Goal: Information Seeking & Learning: Learn about a topic

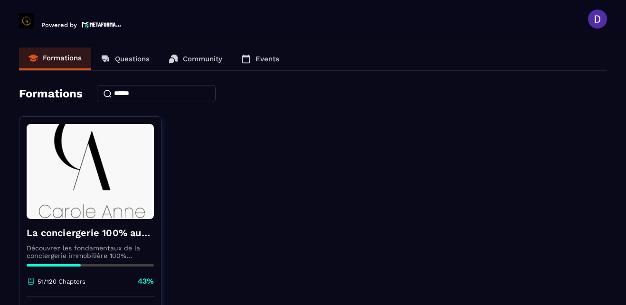
click at [601, 268] on div "La conciergerie 100% automatisée Découvrez les fondamentaux de la conciergerie …" at bounding box center [313, 234] width 588 height 237
click at [206, 272] on div "La conciergerie 100% automatisée Découvrez les fondamentaux de la conciergerie …" at bounding box center [313, 234] width 588 height 237
click at [368, 225] on div "La conciergerie 100% automatisée Découvrez les fondamentaux de la conciergerie …" at bounding box center [313, 234] width 588 height 237
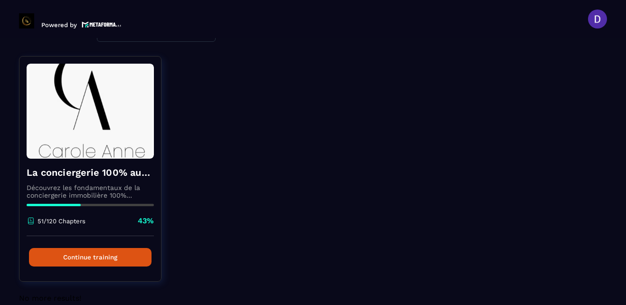
scroll to position [76, 0]
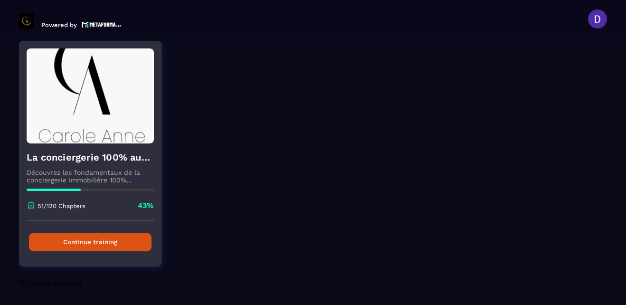
click at [96, 239] on button "Continue training" at bounding box center [90, 242] width 122 height 19
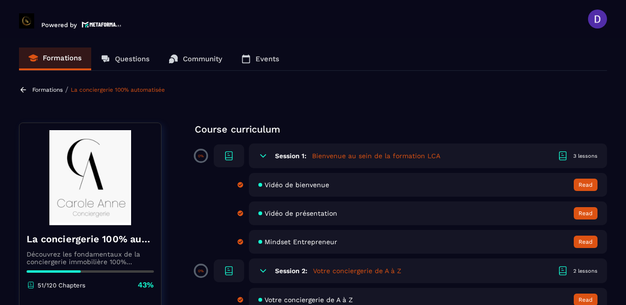
click at [513, 111] on section "Formations Questions Community Events Formations / La conciergerie 100% automat…" at bounding box center [313, 173] width 626 height 271
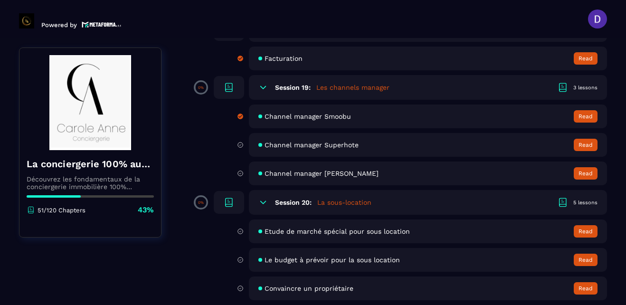
scroll to position [2031, 0]
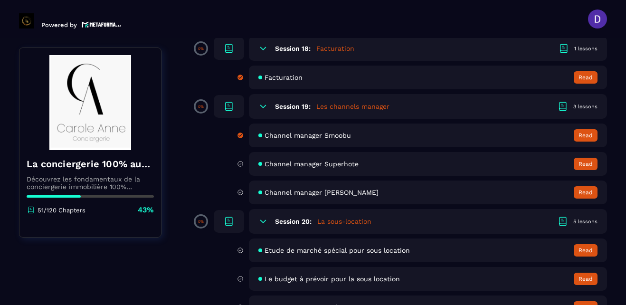
click at [281, 165] on span "Channel manager Superhote" at bounding box center [311, 164] width 94 height 8
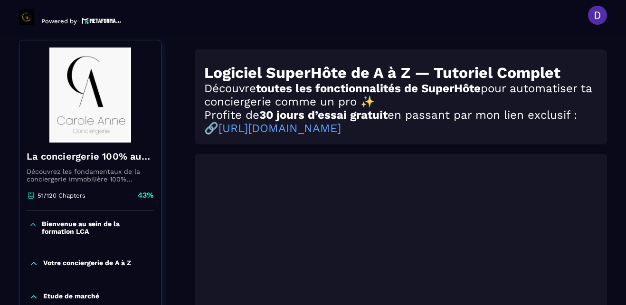
scroll to position [99, 0]
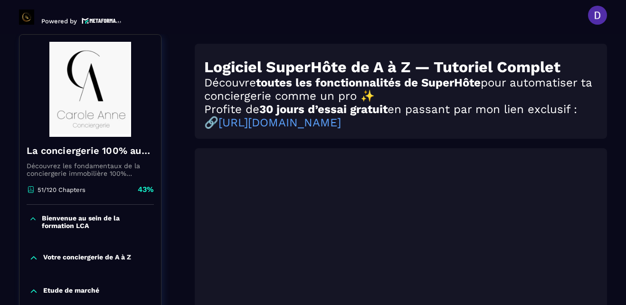
click at [509, 157] on div at bounding box center [401, 292] width 412 height 288
drag, startPoint x: 509, startPoint y: 157, endPoint x: 506, endPoint y: 121, distance: 36.1
drag, startPoint x: 506, startPoint y: 121, endPoint x: 613, endPoint y: 243, distance: 162.1
click at [613, 243] on section "Formations Questions Community Events Formations / La conciergerie 100% automat…" at bounding box center [313, 169] width 626 height 271
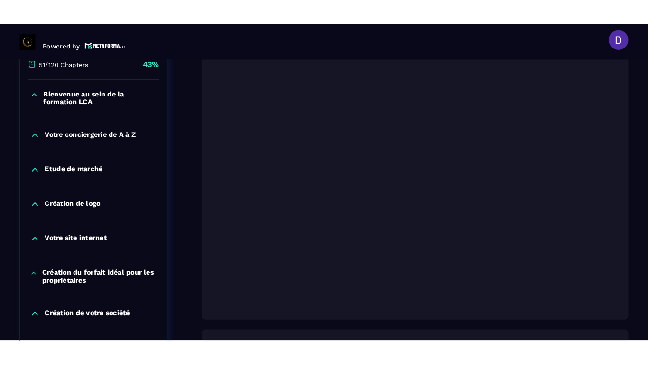
scroll to position [251, 0]
